Goal: Obtain resource: Download file/media

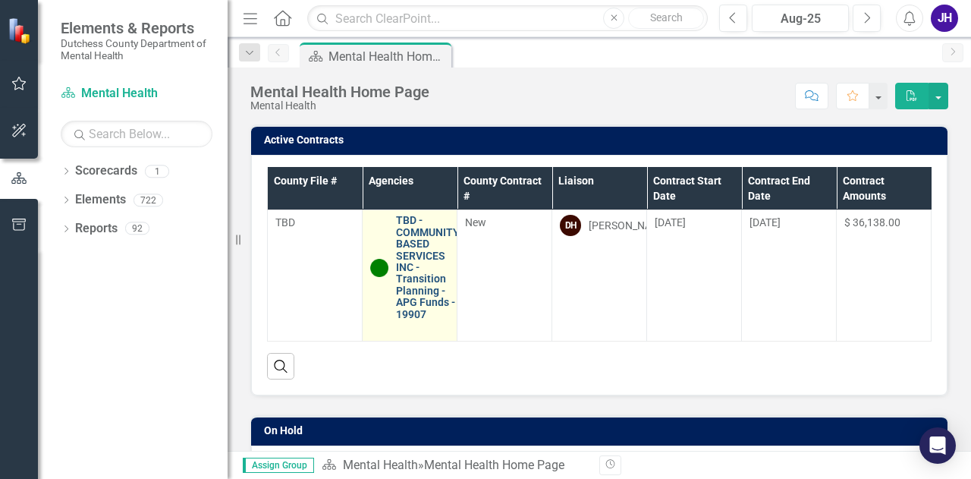
click at [427, 252] on link "TBD - COMMUNITY BASED SERVICES INC - Transition Planning - APG Funds - 19907" at bounding box center [428, 267] width 64 height 105
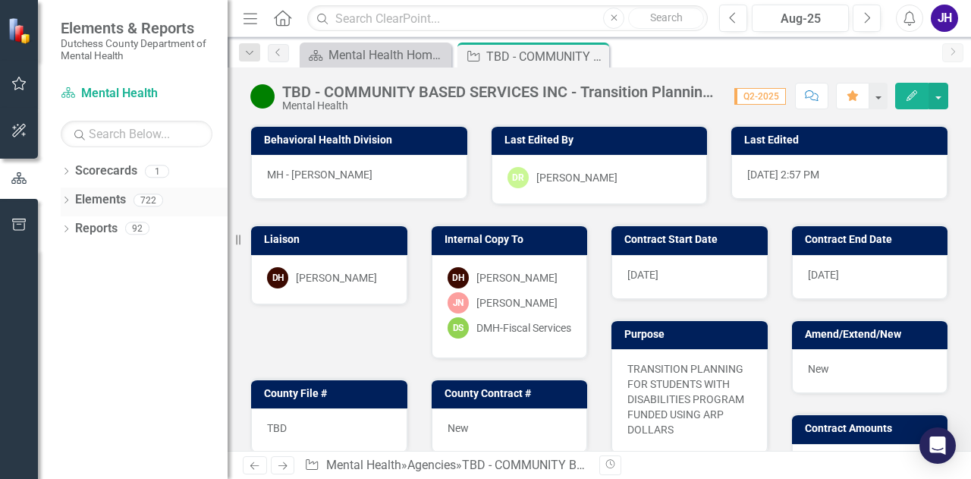
click at [66, 202] on icon at bounding box center [67, 200] width 4 height 7
click at [68, 318] on icon "Dropdown" at bounding box center [66, 316] width 11 height 8
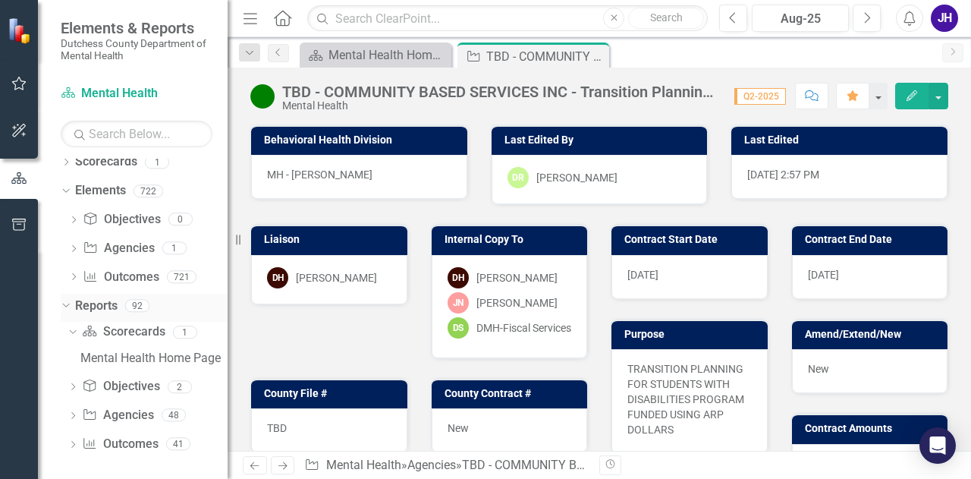
scroll to position [14, 0]
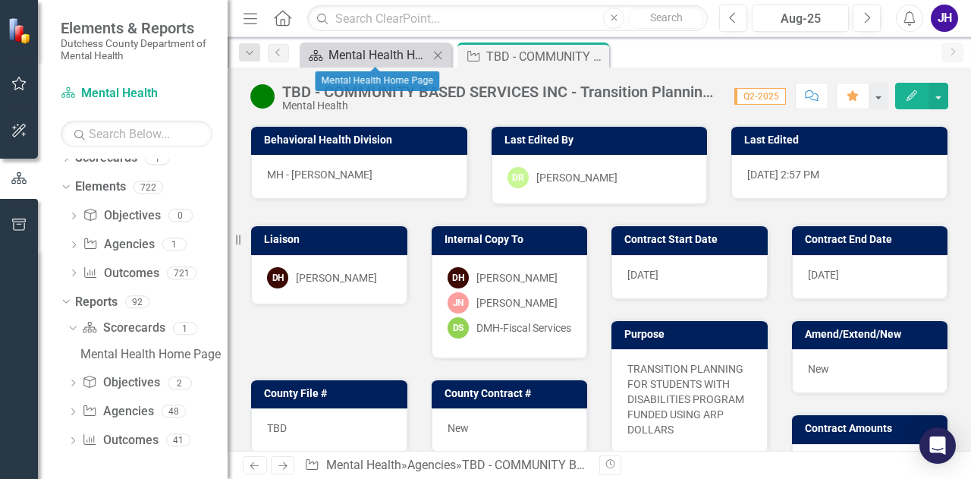
click at [367, 62] on div "Mental Health Home Page" at bounding box center [379, 55] width 100 height 19
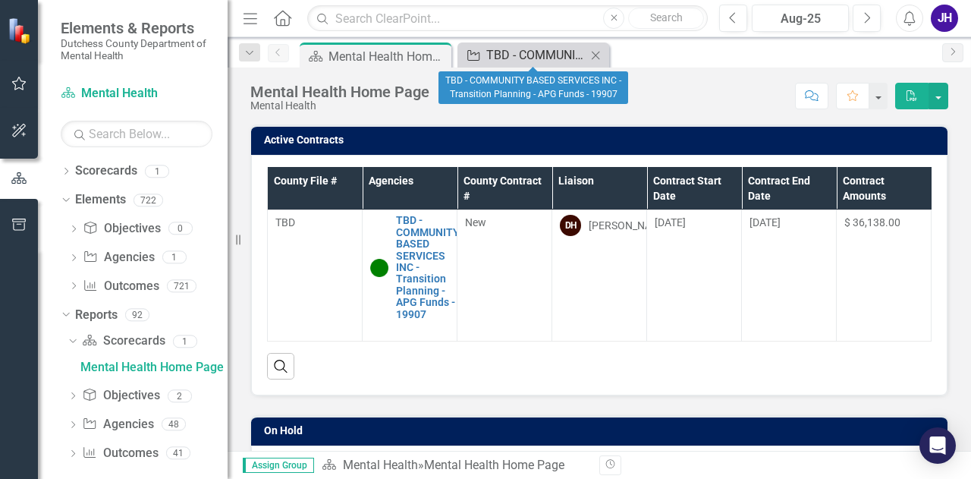
click at [536, 50] on div "TBD - COMMUNITY BASED SERVICES INC - Transition Planning - APG Funds - 19907" at bounding box center [536, 55] width 100 height 19
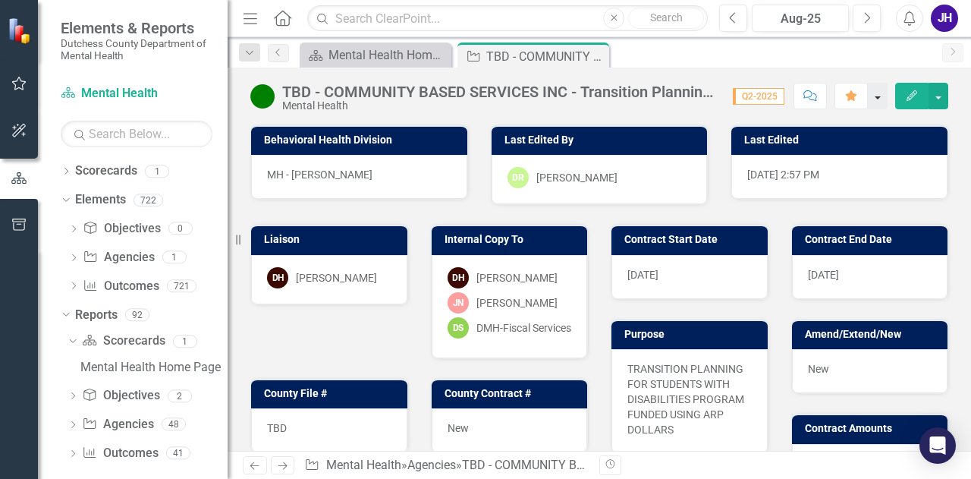
click at [876, 96] on button "button" at bounding box center [878, 96] width 20 height 27
click at [944, 90] on button "button" at bounding box center [939, 96] width 20 height 27
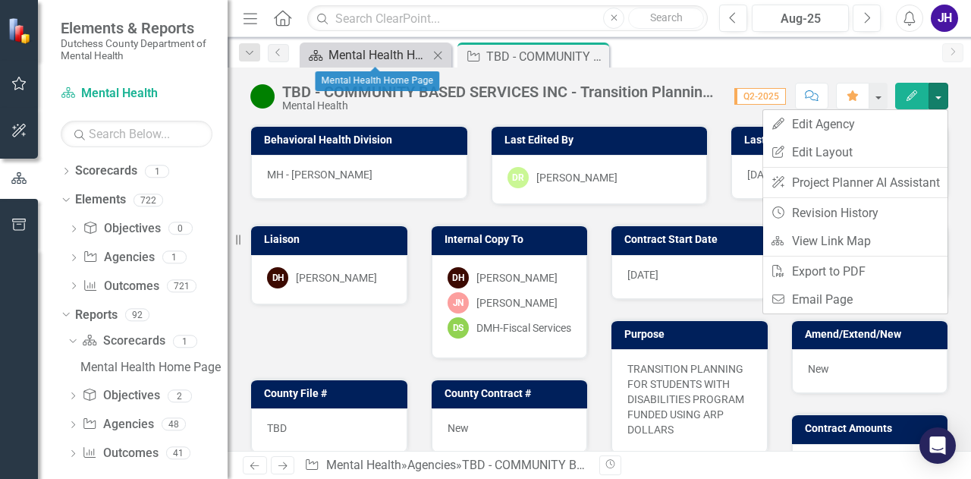
click at [409, 49] on div "Mental Health Home Page" at bounding box center [379, 55] width 100 height 19
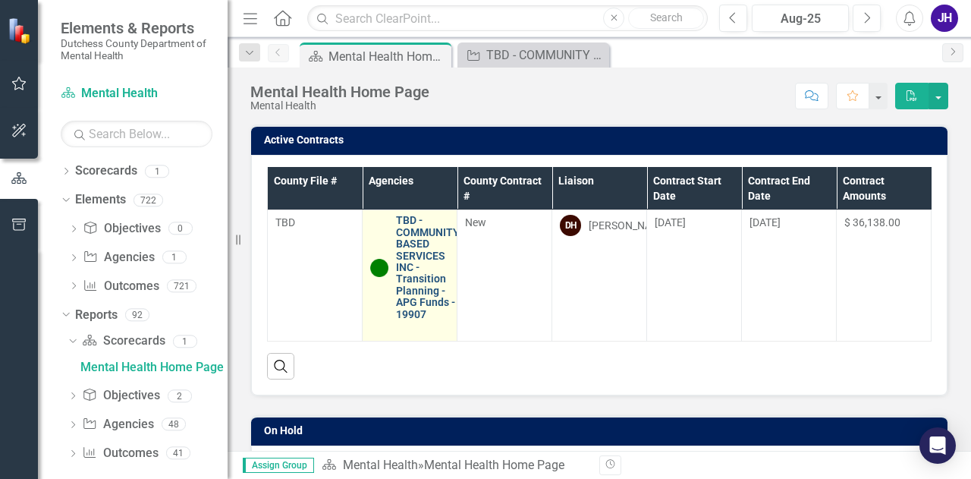
click at [412, 236] on link "TBD - COMMUNITY BASED SERVICES INC - Transition Planning - APG Funds - 19907" at bounding box center [428, 267] width 64 height 105
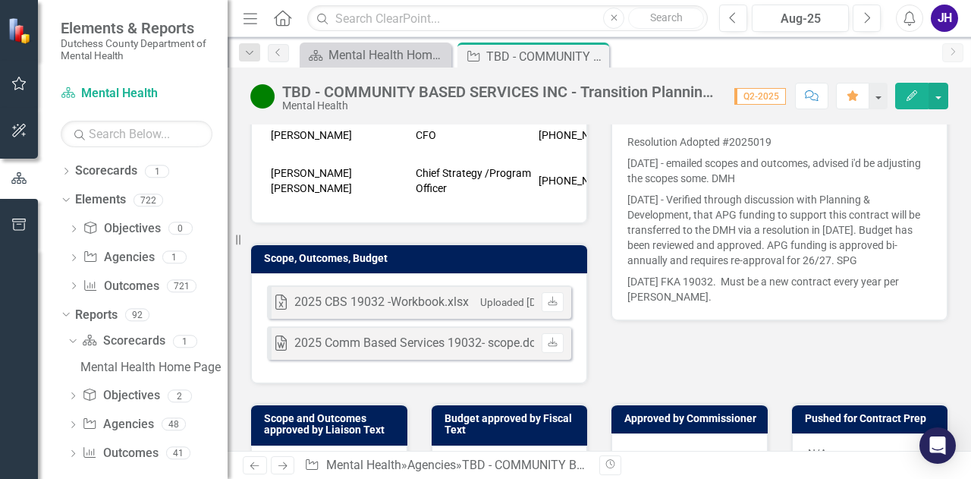
scroll to position [455, 0]
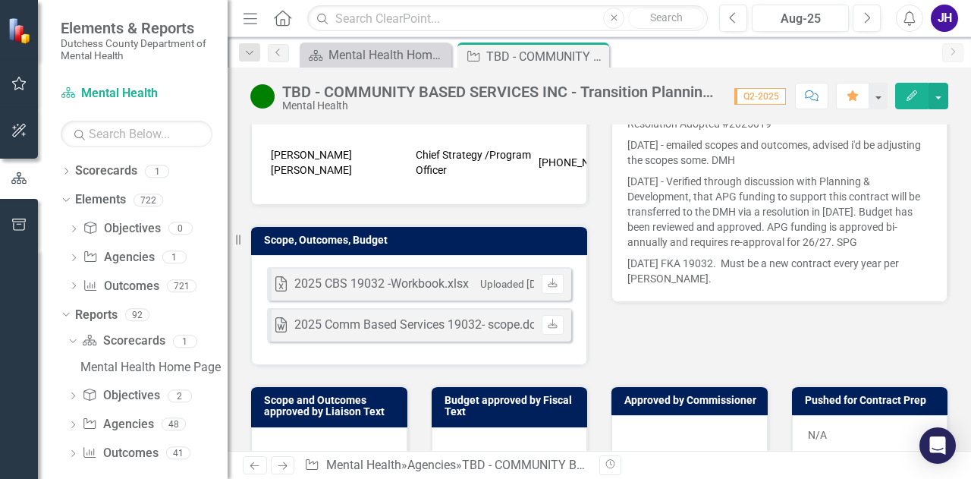
click at [415, 293] on div "2025 CBS 19032 -Workbook.xlsx" at bounding box center [381, 283] width 175 height 17
click at [551, 288] on icon "Download" at bounding box center [552, 283] width 11 height 9
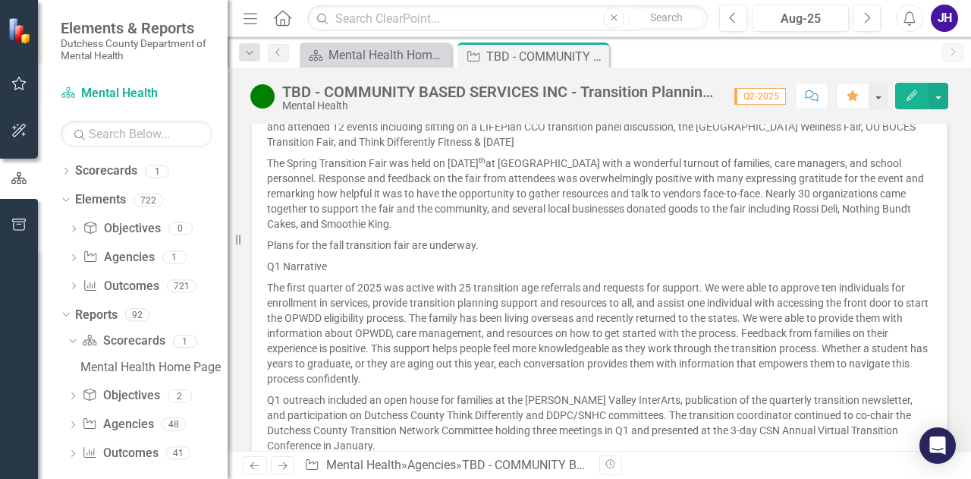
scroll to position [1366, 0]
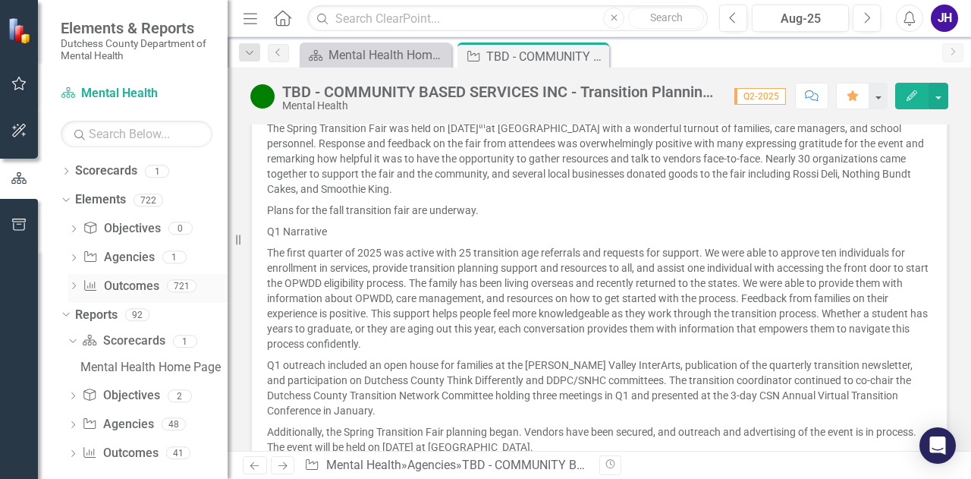
click at [134, 286] on link "Outcome Outcomes" at bounding box center [121, 286] width 76 height 17
click at [74, 285] on icon "Dropdown" at bounding box center [73, 287] width 11 height 8
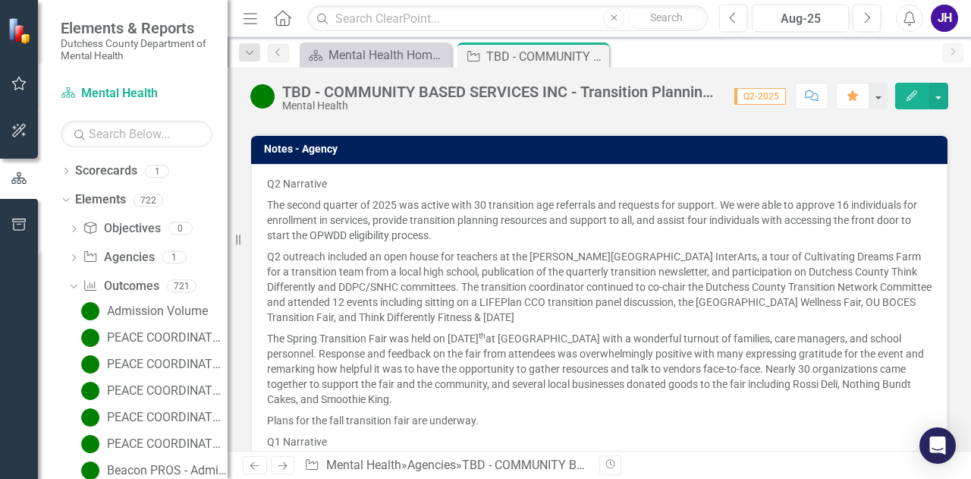
scroll to position [987, 0]
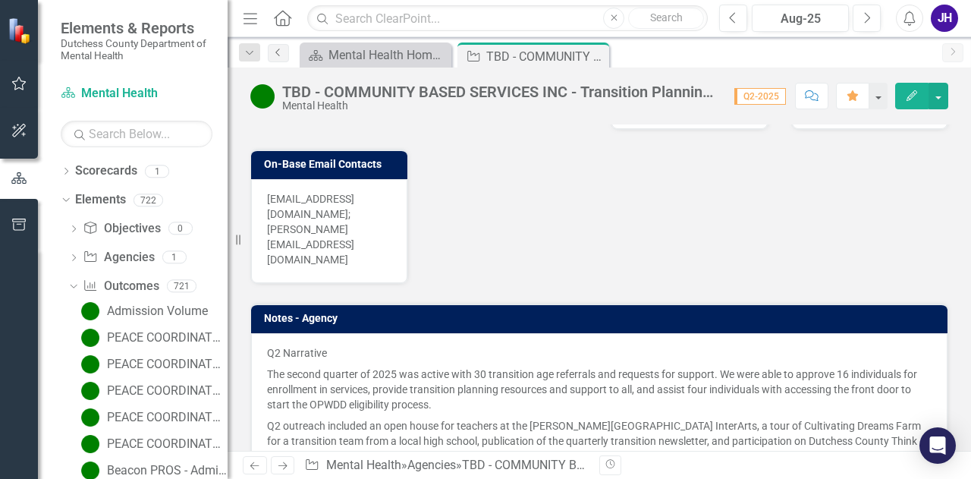
click at [275, 47] on link "Previous" at bounding box center [278, 53] width 21 height 18
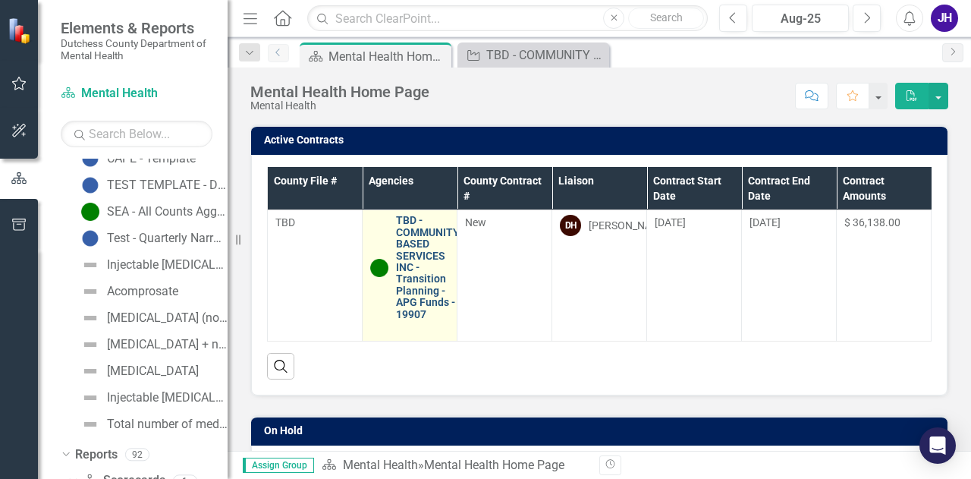
scroll to position [19051, 0]
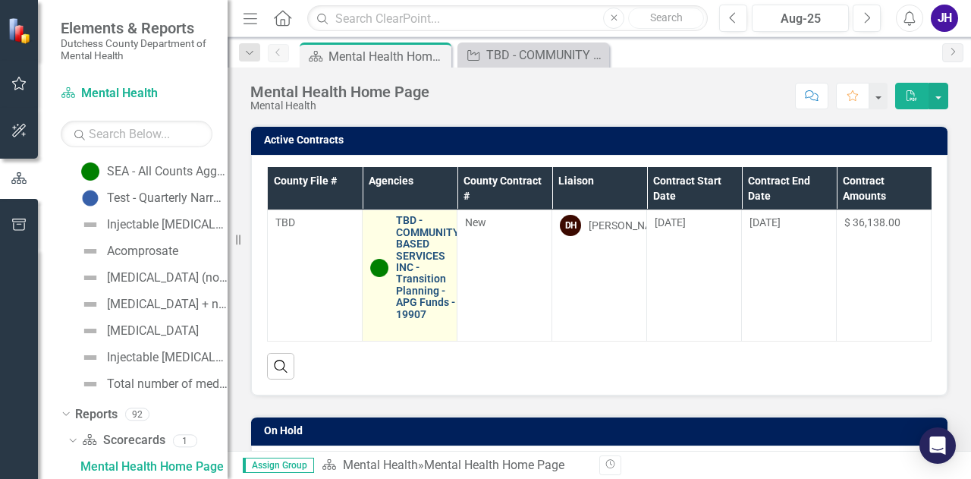
click at [416, 250] on link "TBD - COMMUNITY BASED SERVICES INC - Transition Planning - APG Funds - 19907" at bounding box center [428, 267] width 64 height 105
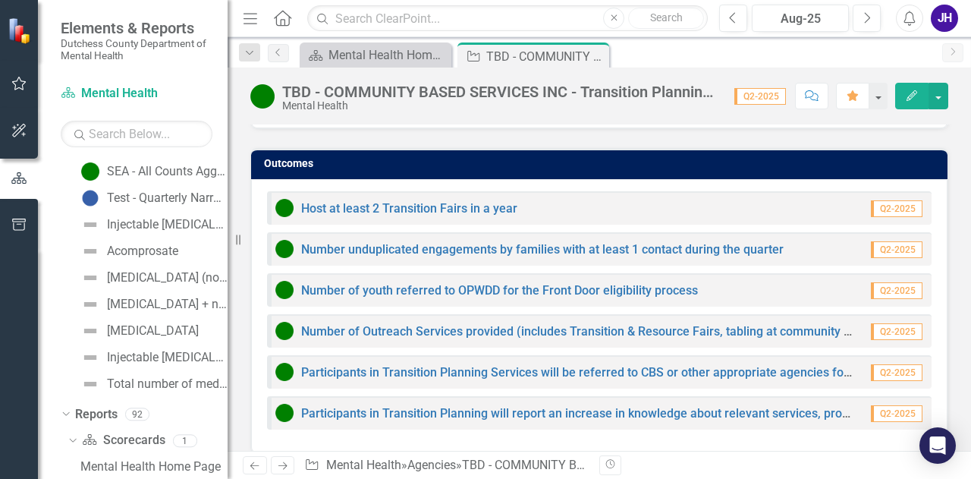
scroll to position [1747, 0]
